Goal: Task Accomplishment & Management: Complete application form

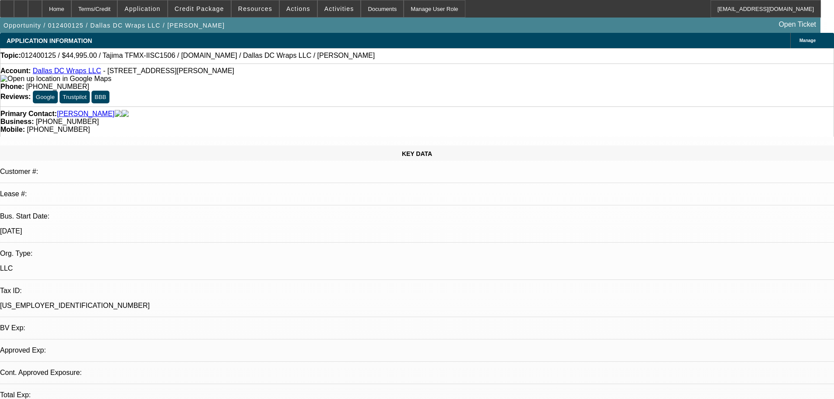
select select "0"
select select "2"
select select "0.1"
select select "4"
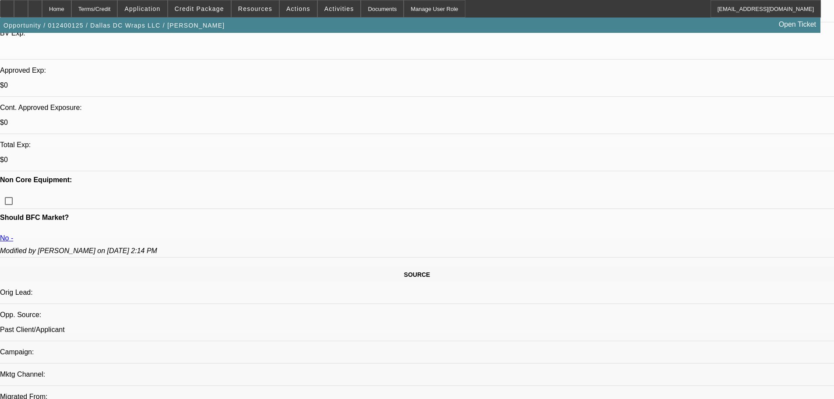
scroll to position [175, 0]
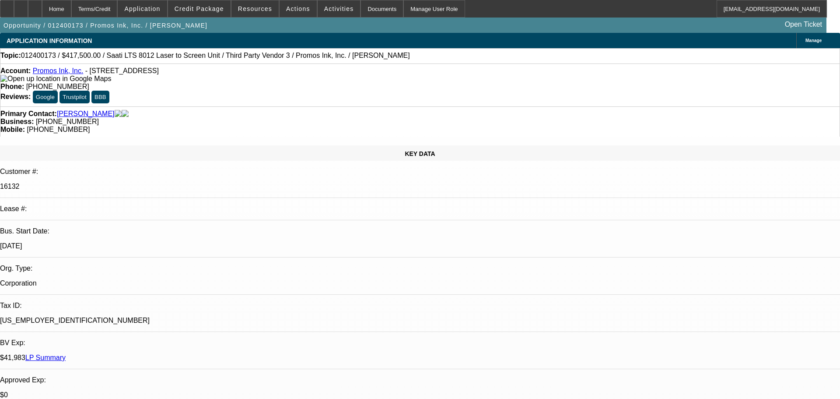
select select "0"
select select "6"
select select "0"
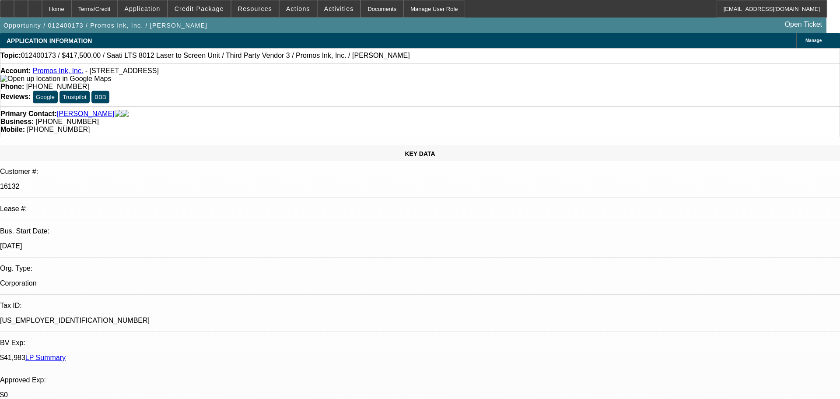
select select "0"
select select "6"
select select "0.1"
select select "0"
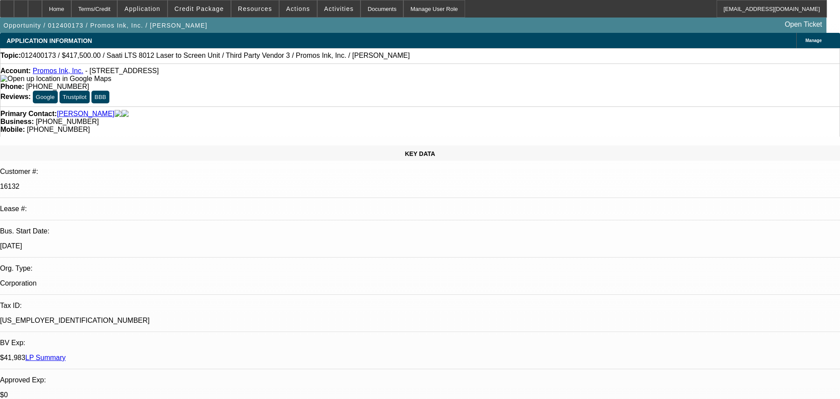
select select "0"
select select "6"
select select "0"
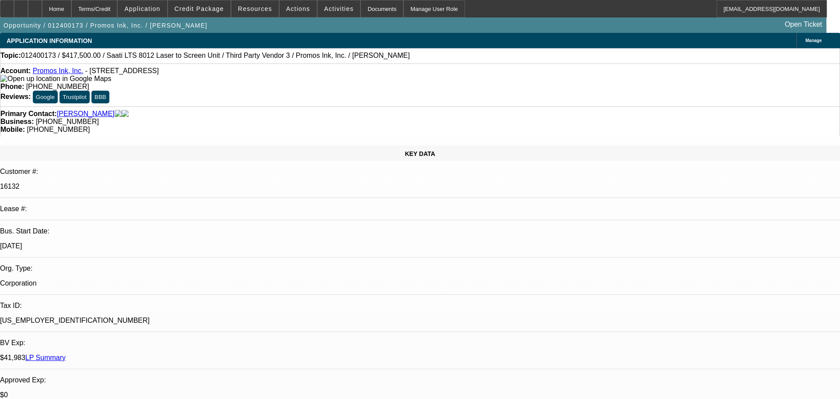
select select "6"
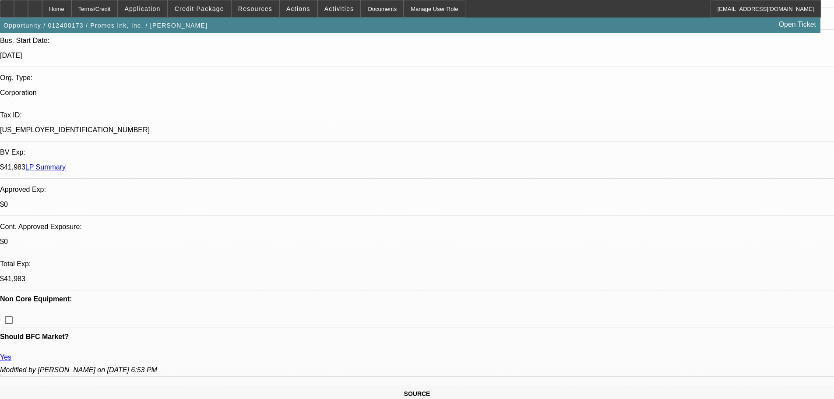
scroll to position [219, 0]
